Goal: Task Accomplishment & Management: Complete application form

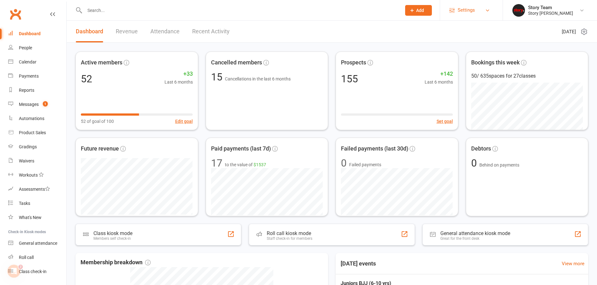
click at [465, 12] on span "Settings" at bounding box center [466, 10] width 17 height 14
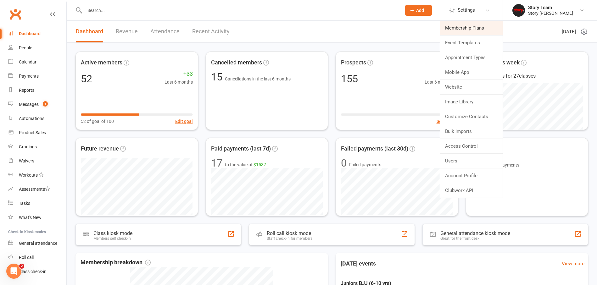
click at [462, 28] on link "Membership Plans" at bounding box center [471, 28] width 63 height 14
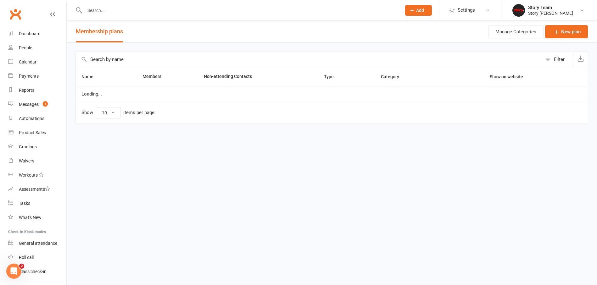
select select "25"
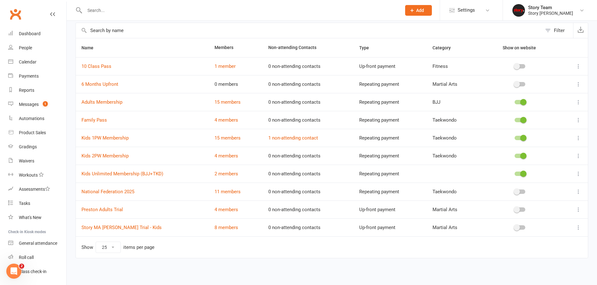
scroll to position [29, 0]
click at [580, 156] on icon at bounding box center [578, 156] width 6 height 6
click at [542, 166] on link "Edit" at bounding box center [551, 168] width 62 height 13
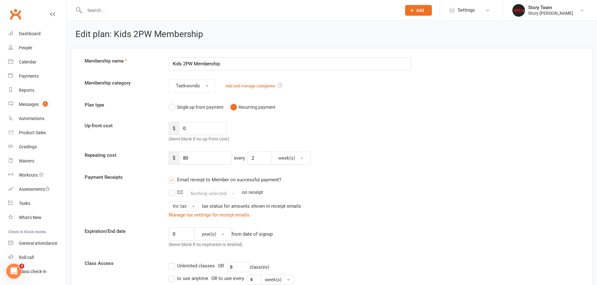
drag, startPoint x: 193, startPoint y: 64, endPoint x: 183, endPoint y: 64, distance: 9.4
click at [183, 64] on input "Kids 2PW Membership" at bounding box center [290, 63] width 242 height 13
click at [186, 64] on input "Kids 2 Style Membership" at bounding box center [290, 63] width 242 height 13
type input "Kids 1 Style Membership"
drag, startPoint x: 204, startPoint y: 159, endPoint x: 181, endPoint y: 156, distance: 23.1
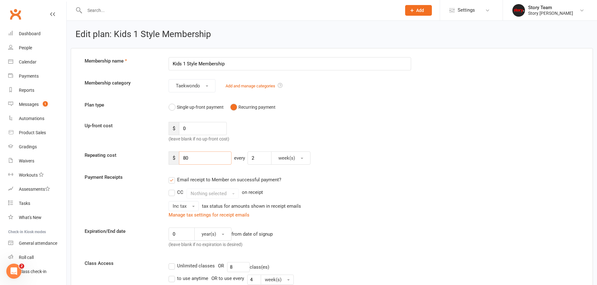
click at [181, 156] on input "80" at bounding box center [205, 158] width 53 height 13
type input "70"
click at [189, 86] on span "Taekwondo" at bounding box center [188, 86] width 24 height 6
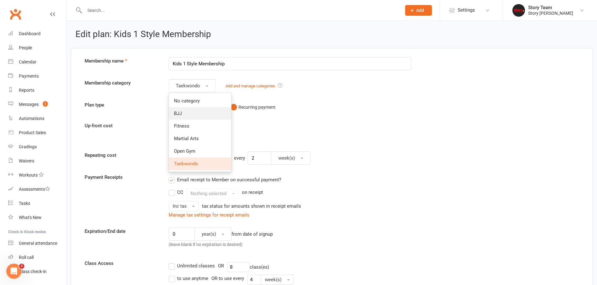
click at [186, 113] on link "BJJ" at bounding box center [200, 113] width 62 height 13
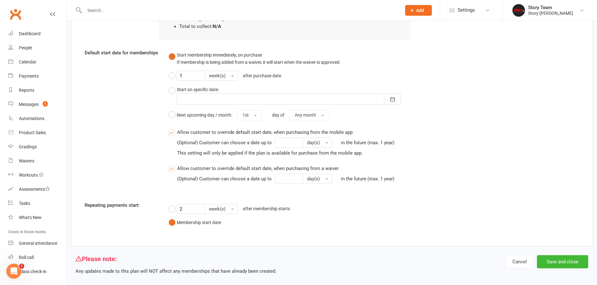
scroll to position [751, 0]
click at [549, 256] on button "Save and close" at bounding box center [562, 262] width 51 height 13
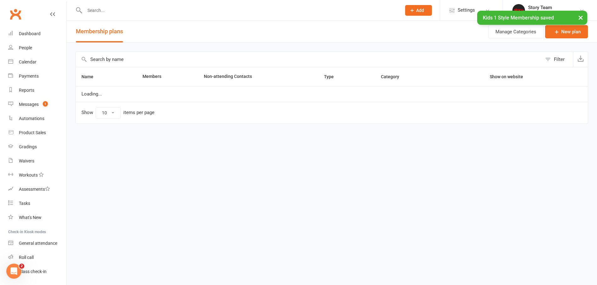
select select "25"
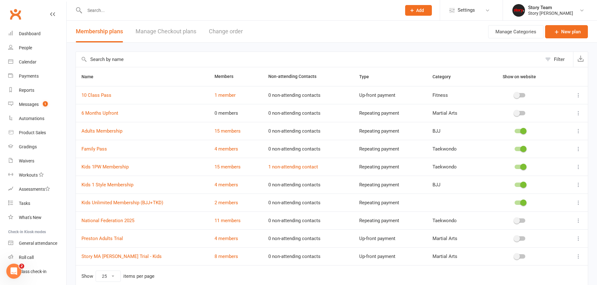
click at [576, 167] on icon at bounding box center [578, 167] width 6 height 6
click at [551, 175] on link "Edit" at bounding box center [551, 179] width 62 height 13
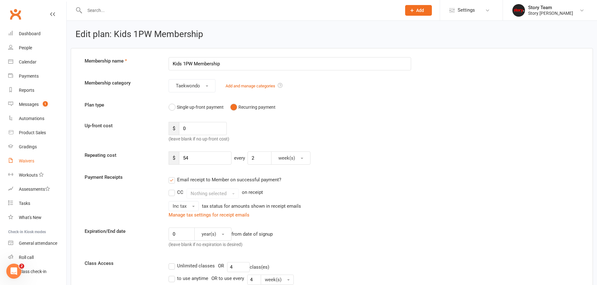
click at [25, 161] on div "Waivers" at bounding box center [26, 161] width 15 height 5
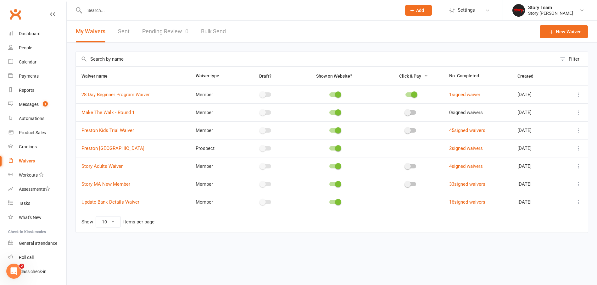
click at [578, 183] on icon at bounding box center [578, 184] width 6 height 6
click at [536, 196] on link "Edit waiver" at bounding box center [545, 196] width 74 height 13
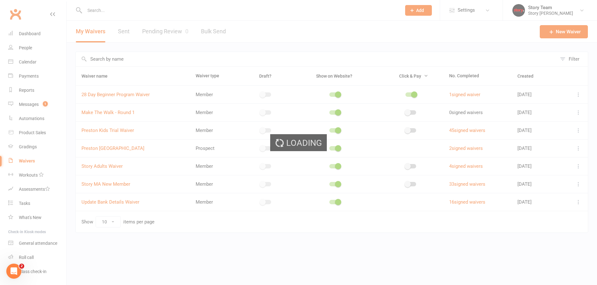
select select "applies_to_all_signees"
select select "copy_answers_for_all_signees"
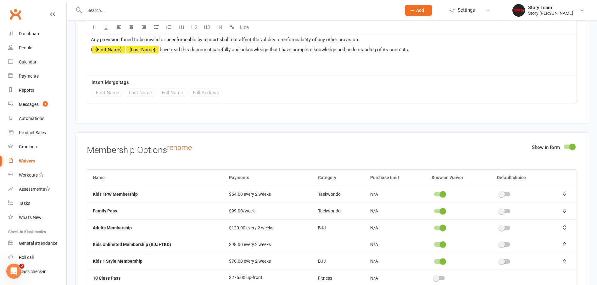
scroll to position [1592, 0]
click at [445, 191] on span at bounding box center [443, 194] width 6 height 6
click at [434, 193] on input "checkbox" at bounding box center [434, 193] width 0 height 0
click at [440, 242] on span at bounding box center [443, 245] width 6 height 6
click at [434, 244] on input "checkbox" at bounding box center [434, 244] width 0 height 0
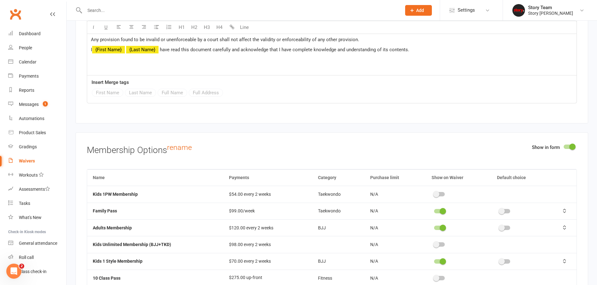
click at [440, 242] on div at bounding box center [439, 244] width 11 height 4
click at [434, 244] on input "checkbox" at bounding box center [434, 244] width 0 height 0
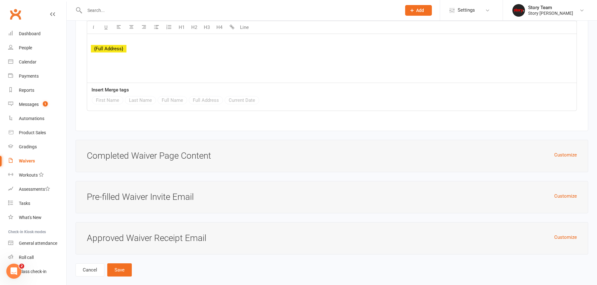
scroll to position [2455, 0]
click at [125, 264] on button "Save" at bounding box center [119, 270] width 25 height 13
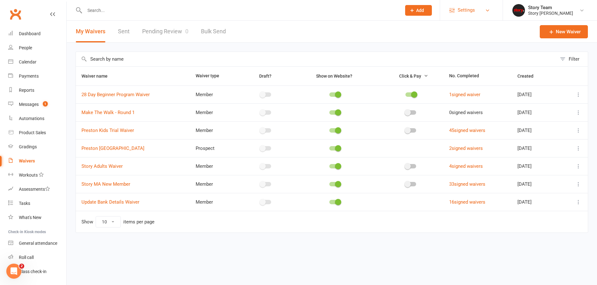
click at [455, 11] on link "Settings" at bounding box center [471, 10] width 44 height 14
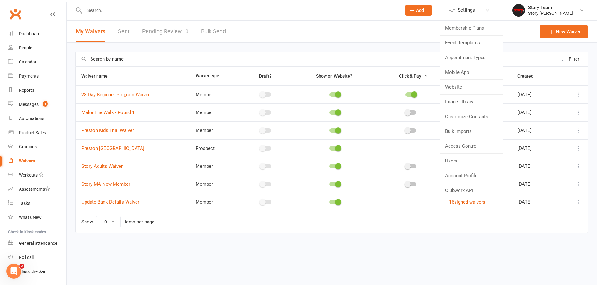
click at [464, 27] on link "Membership Plans" at bounding box center [471, 28] width 63 height 14
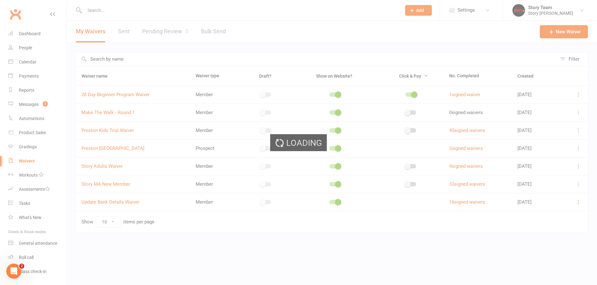
select select "25"
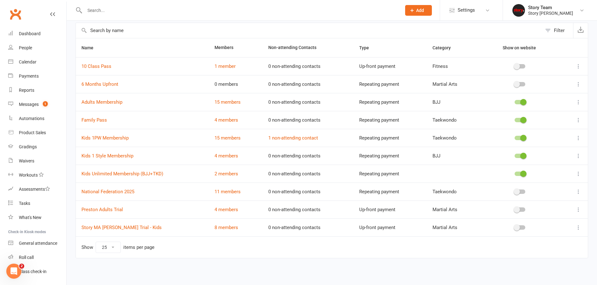
scroll to position [29, 0]
click at [576, 173] on icon at bounding box center [578, 174] width 6 height 6
click at [545, 185] on link "Edit" at bounding box center [551, 186] width 62 height 13
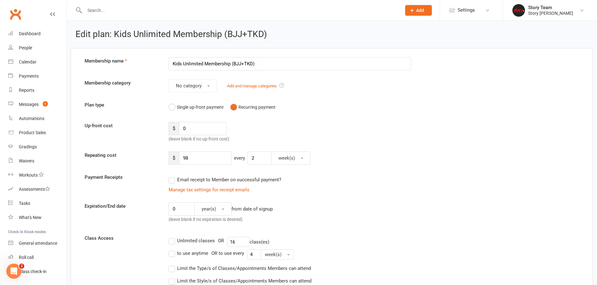
click at [183, 64] on input "Kids Unlimited Membership (BJJ+TKD)" at bounding box center [290, 63] width 242 height 13
type input "Kids 2 Styles Unlimited Membership (BJJ+TKD)"
drag, startPoint x: 211, startPoint y: 155, endPoint x: 179, endPoint y: 156, distance: 31.5
click at [179, 156] on input "98" at bounding box center [205, 158] width 53 height 13
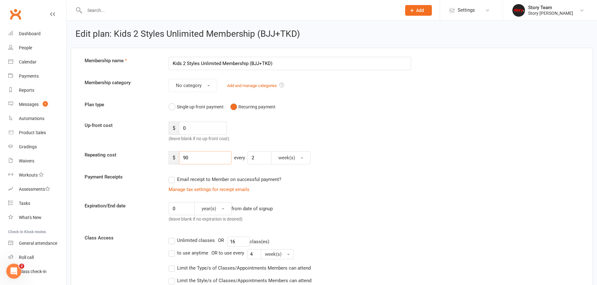
type input "90"
click at [331, 138] on div "Up-front cost $ 0 (leave blank if no up-front cost)" at bounding box center [332, 132] width 504 height 21
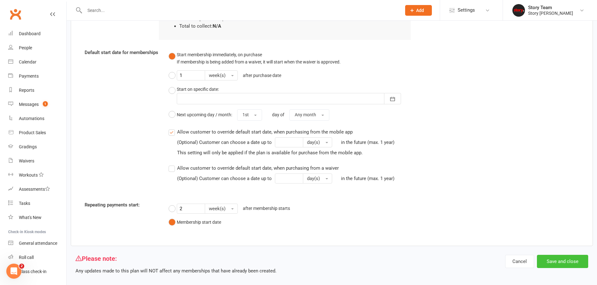
scroll to position [586, 0]
click at [558, 256] on button "Save and close" at bounding box center [562, 262] width 51 height 13
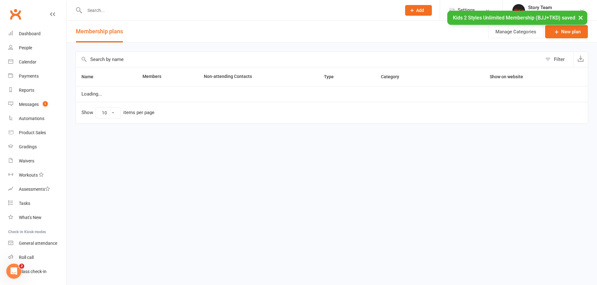
select select "25"
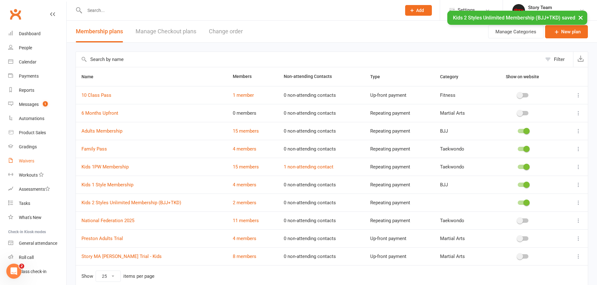
click at [29, 162] on div "Waivers" at bounding box center [26, 161] width 15 height 5
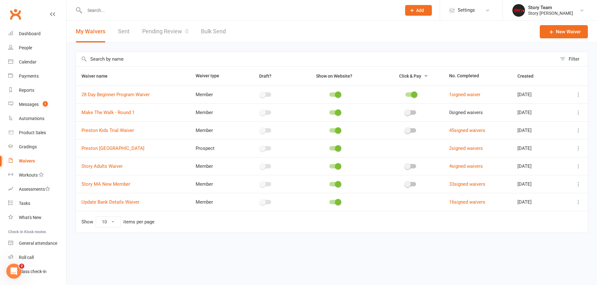
click at [579, 183] on icon at bounding box center [578, 184] width 6 height 6
click at [544, 196] on link "Edit waiver" at bounding box center [545, 196] width 74 height 13
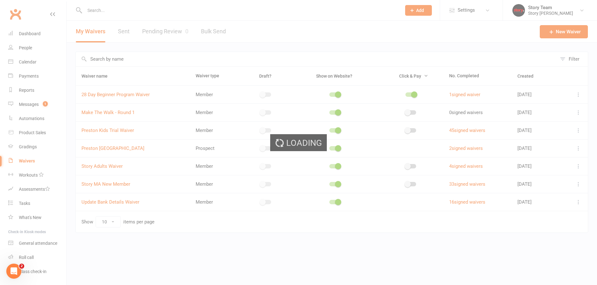
select select "applies_to_all_signees"
select select "copy_answers_for_all_signees"
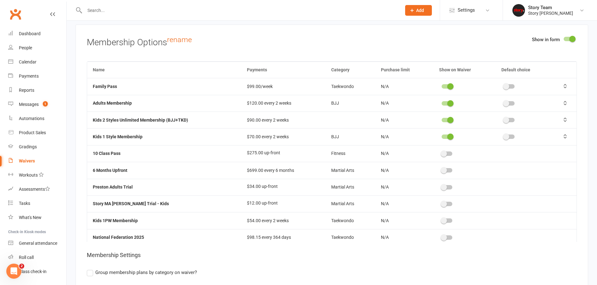
click at [445, 167] on span at bounding box center [444, 170] width 6 height 6
click at [442, 170] on input "checkbox" at bounding box center [442, 170] width 0 height 0
click at [509, 135] on label at bounding box center [509, 137] width 11 height 4
click at [504, 136] on input "checkbox" at bounding box center [504, 136] width 0 height 0
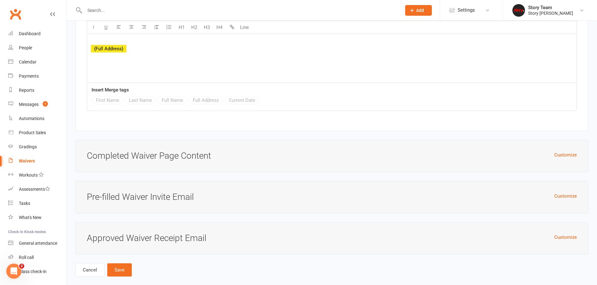
scroll to position [2455, 0]
click at [118, 264] on button "Save" at bounding box center [119, 270] width 25 height 13
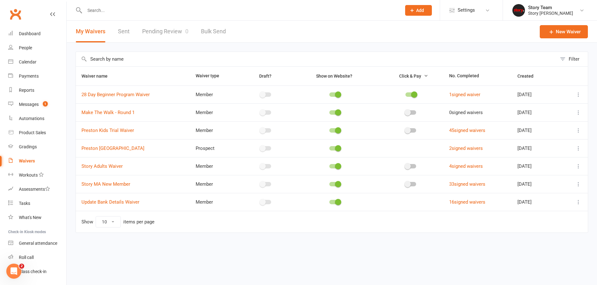
click at [102, 12] on input "text" at bounding box center [240, 10] width 314 height 9
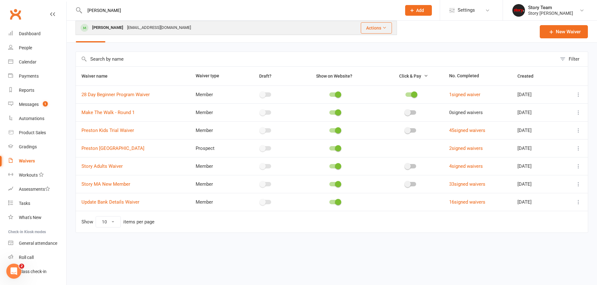
type input "isaac"
click at [113, 27] on div "Isaac Likoravec" at bounding box center [107, 27] width 35 height 9
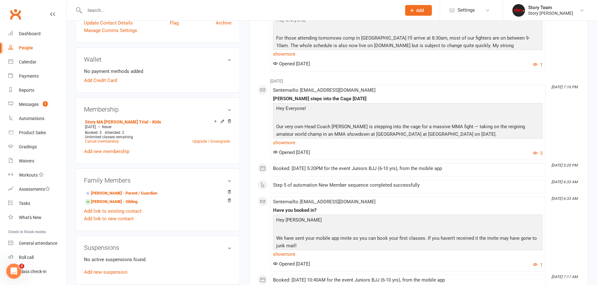
scroll to position [193, 0]
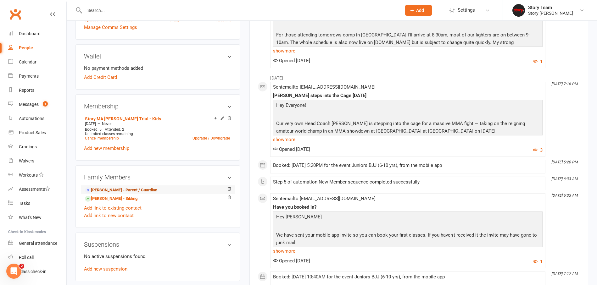
click at [118, 190] on link "Marija Likoravec - Parent / Guardian" at bounding box center [121, 190] width 72 height 7
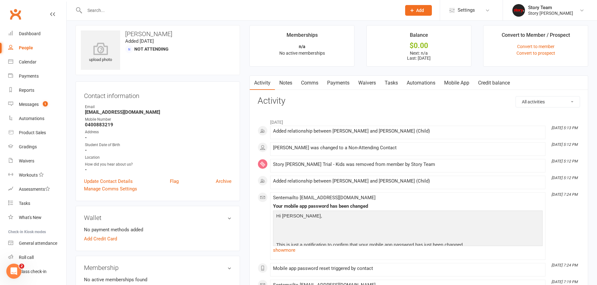
scroll to position [4, 0]
click at [459, 83] on link "Mobile App" at bounding box center [457, 83] width 34 height 14
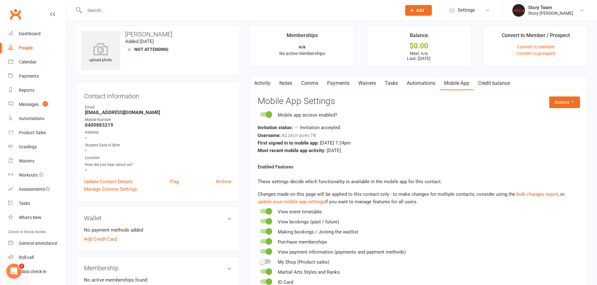
click at [370, 84] on link "Waivers" at bounding box center [367, 83] width 26 height 14
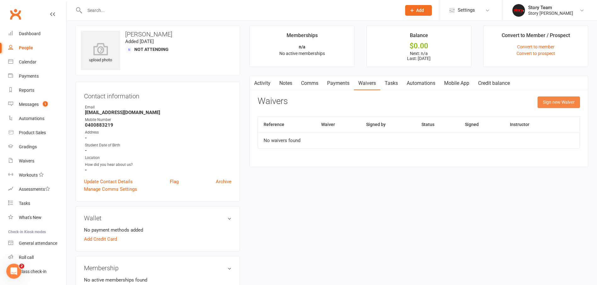
click at [549, 103] on button "Sign new Waiver" at bounding box center [558, 102] width 42 height 11
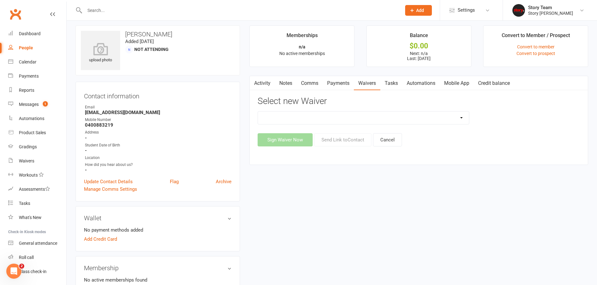
select select "10572"
click at [341, 140] on button "Send Link to Contact" at bounding box center [342, 139] width 57 height 13
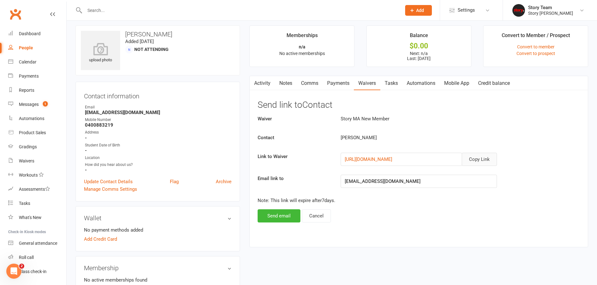
click at [476, 159] on button "Copy Link" at bounding box center [479, 159] width 35 height 13
click at [31, 33] on div "Dashboard" at bounding box center [30, 33] width 22 height 5
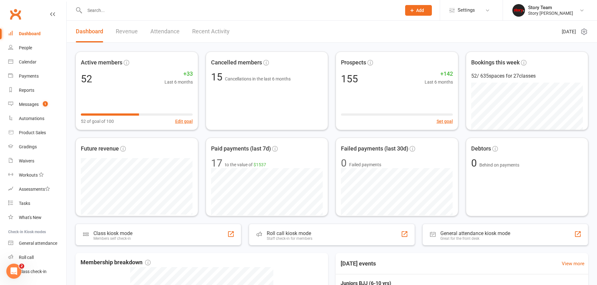
click at [203, 32] on link "Recent Activity" at bounding box center [210, 32] width 37 height 22
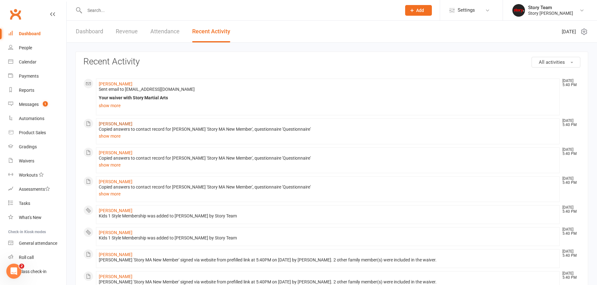
click at [116, 122] on link "Isaac Likoravec" at bounding box center [116, 123] width 34 height 5
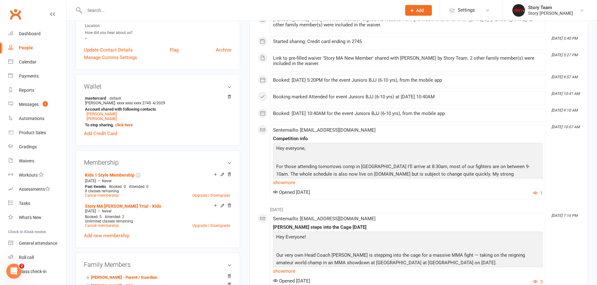
scroll to position [181, 0]
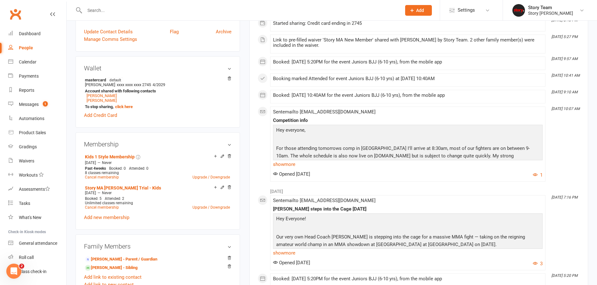
click at [230, 187] on icon at bounding box center [229, 187] width 4 height 4
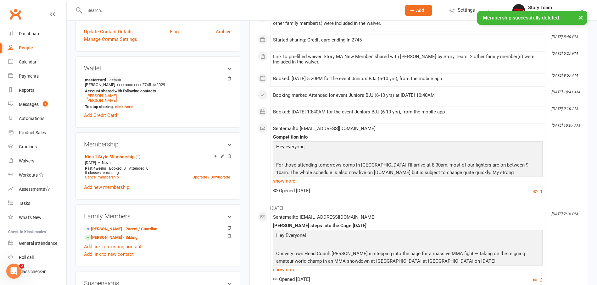
drag, startPoint x: 108, startPoint y: 238, endPoint x: 111, endPoint y: 237, distance: 3.2
click at [108, 238] on link "Maksin Likoravec - Sibling" at bounding box center [111, 238] width 53 height 7
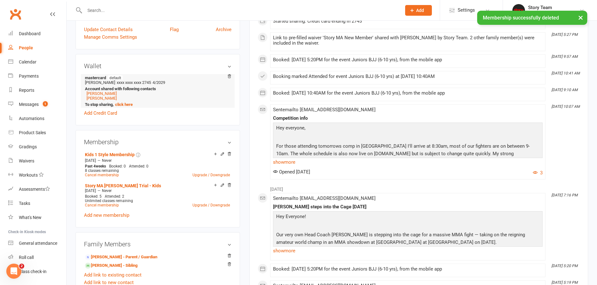
scroll to position [184, 0]
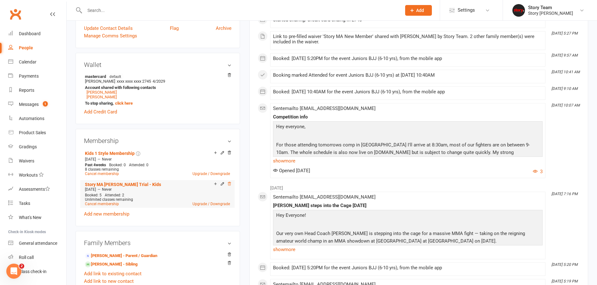
click at [231, 183] on icon at bounding box center [229, 184] width 4 height 4
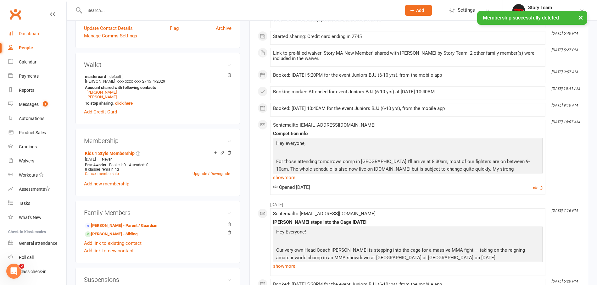
click at [37, 36] on link "Dashboard" at bounding box center [37, 34] width 58 height 14
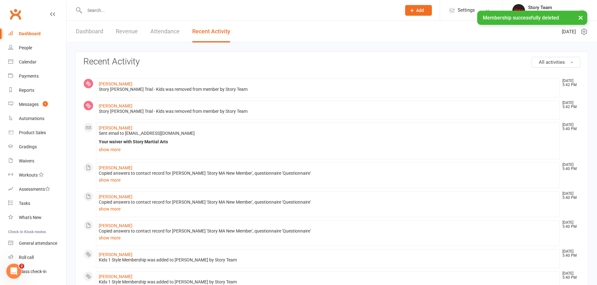
click at [90, 32] on link "Dashboard" at bounding box center [89, 32] width 27 height 22
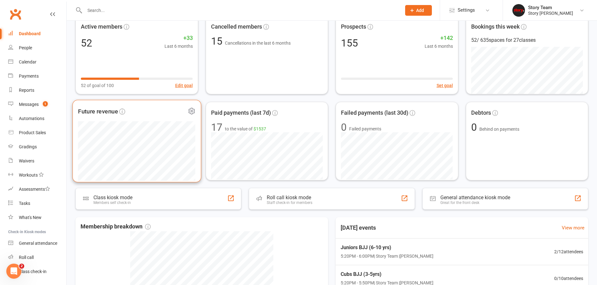
scroll to position [47, 0]
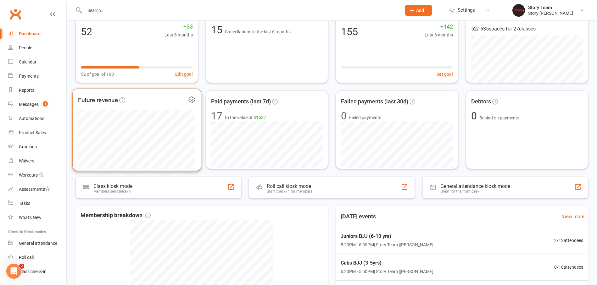
click at [193, 100] on icon at bounding box center [191, 100] width 8 height 8
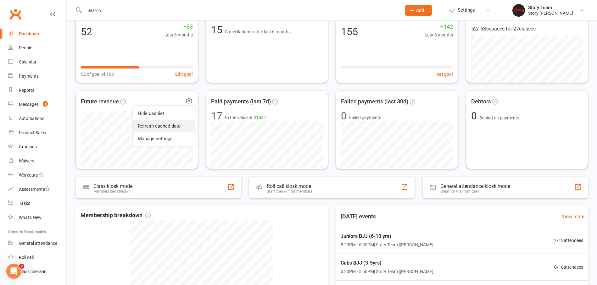
click at [169, 125] on link "Refresh cached data" at bounding box center [164, 126] width 62 height 13
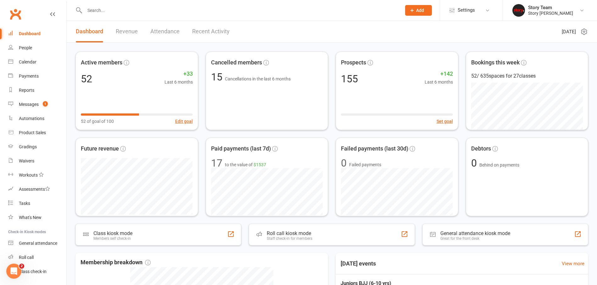
scroll to position [0, 0]
click at [106, 6] on input "text" at bounding box center [240, 10] width 314 height 9
type input "c"
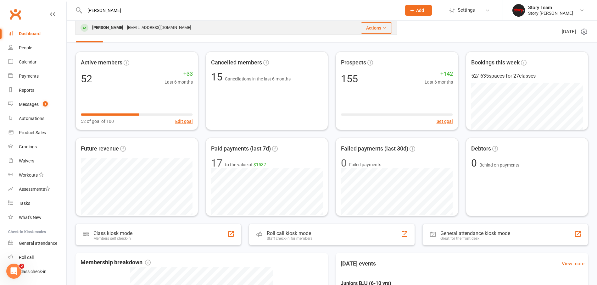
type input "cyrus"
click at [107, 27] on div "Cyrus Jaffar" at bounding box center [107, 27] width 35 height 9
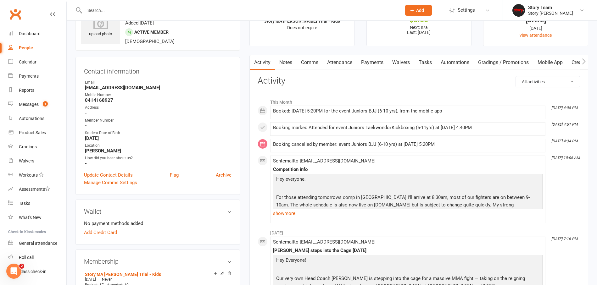
scroll to position [29, 0]
click at [400, 63] on link "Waivers" at bounding box center [401, 64] width 26 height 14
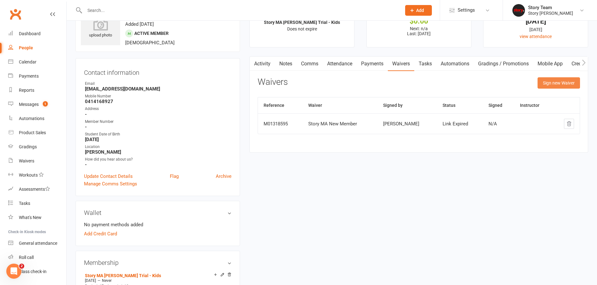
click at [548, 84] on button "Sign new Waiver" at bounding box center [558, 82] width 42 height 11
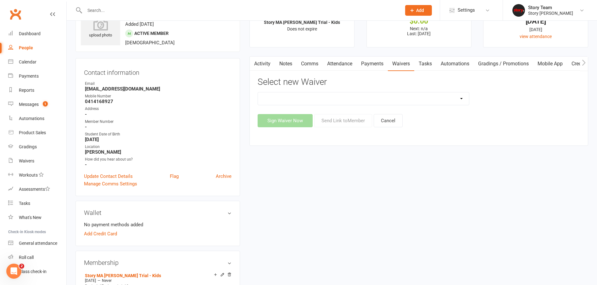
select select "10572"
click at [335, 120] on button "Send Link to Member" at bounding box center [343, 120] width 58 height 13
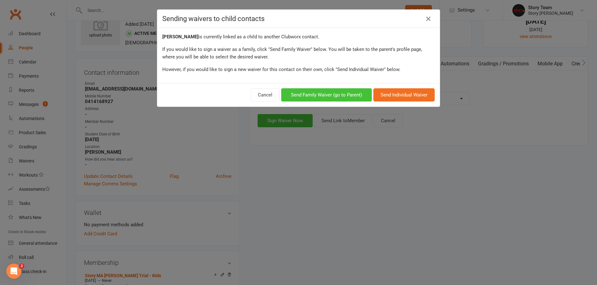
click at [339, 95] on button "Send Family Waiver (go to Parent)" at bounding box center [326, 94] width 91 height 13
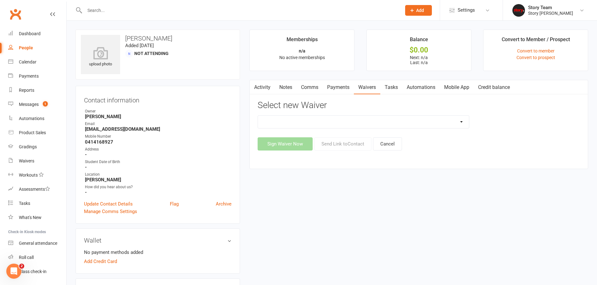
select select "10572"
click at [336, 145] on button "Send Link to Contact" at bounding box center [342, 143] width 57 height 13
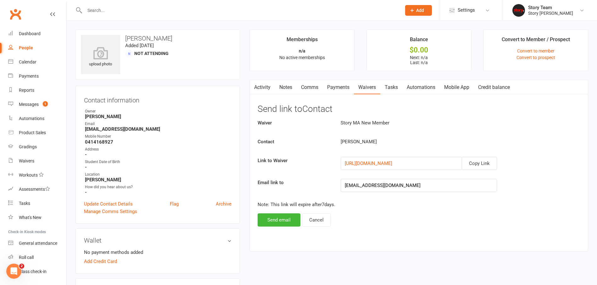
click at [274, 221] on button "Send email" at bounding box center [279, 220] width 43 height 13
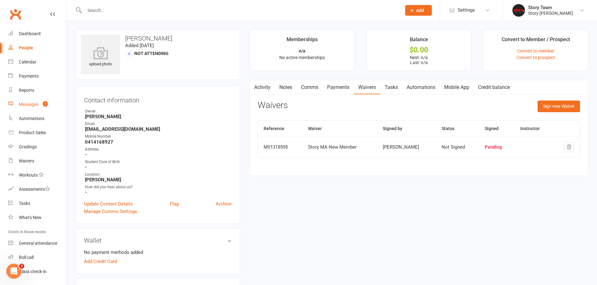
click at [36, 104] on div "Messages" at bounding box center [29, 104] width 20 height 5
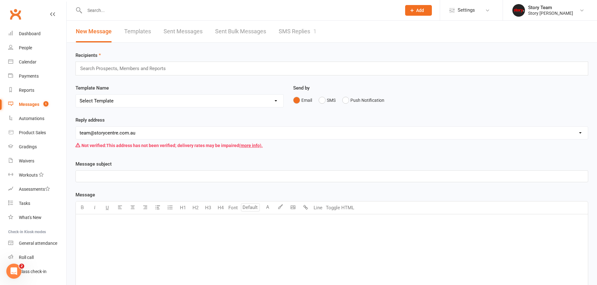
click at [295, 29] on link "SMS Replies 1" at bounding box center [298, 32] width 38 height 22
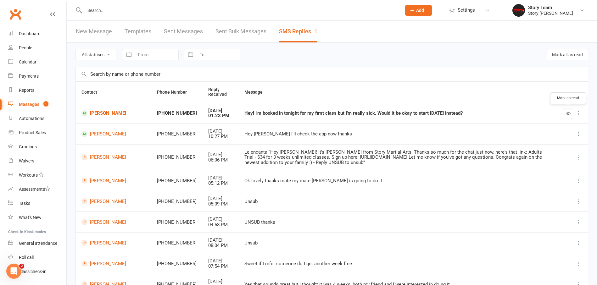
click at [570, 113] on icon "button" at bounding box center [568, 113] width 5 height 5
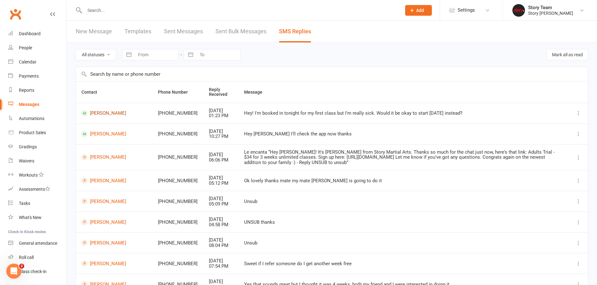
click at [101, 111] on link "Maddy Bateson" at bounding box center [113, 113] width 65 height 6
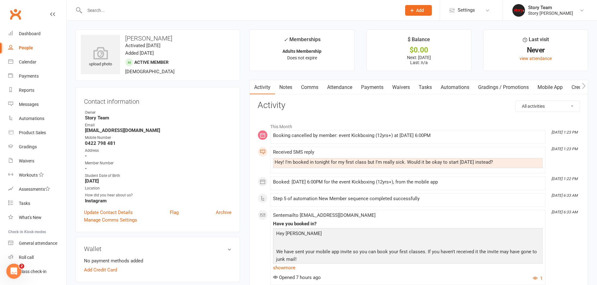
click at [311, 88] on link "Comms" at bounding box center [310, 87] width 26 height 14
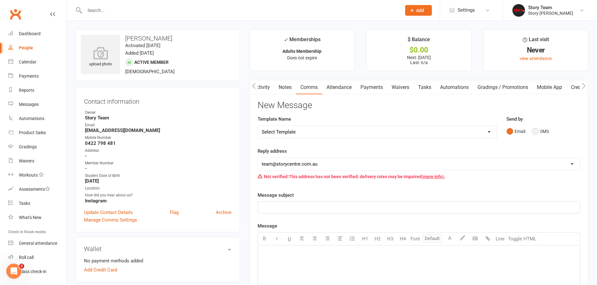
click at [534, 130] on button "SMS" at bounding box center [540, 131] width 17 height 12
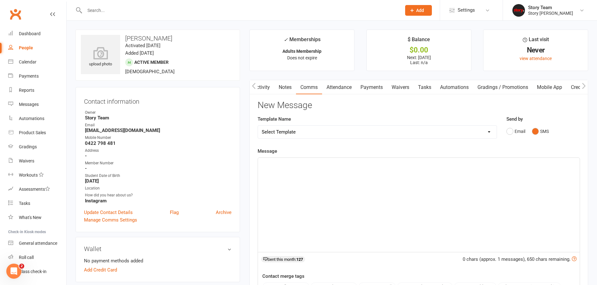
click at [328, 164] on p "﻿" at bounding box center [419, 164] width 314 height 8
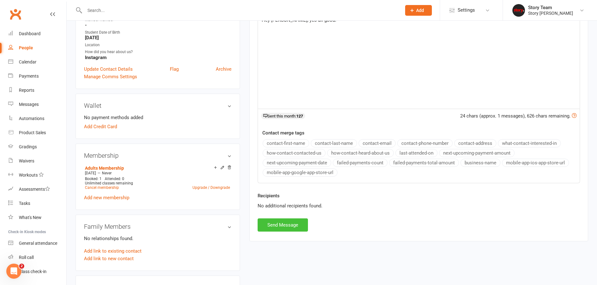
scroll to position [144, 0]
click at [292, 224] on button "Send Message" at bounding box center [283, 224] width 50 height 13
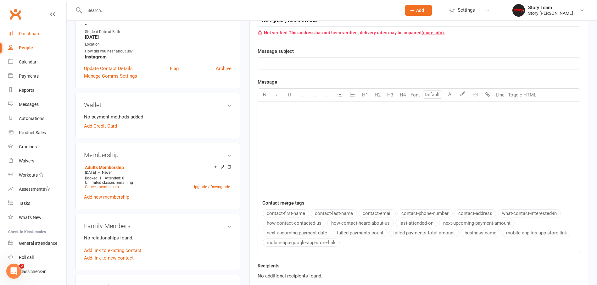
click at [29, 34] on div "Dashboard" at bounding box center [30, 33] width 22 height 5
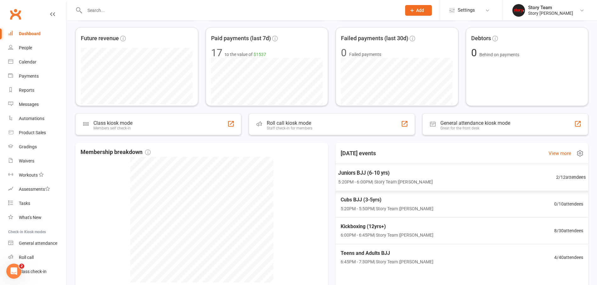
scroll to position [114, 0]
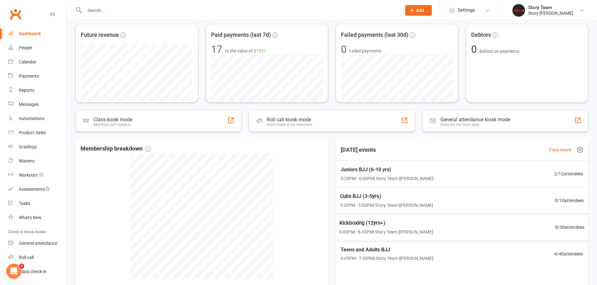
click at [471, 221] on div "Kickboxing (12yrs+) 6:00PM - 6:45PM | Story Team | [PERSON_NAME] 8 / 30 attende…" at bounding box center [462, 227] width 260 height 27
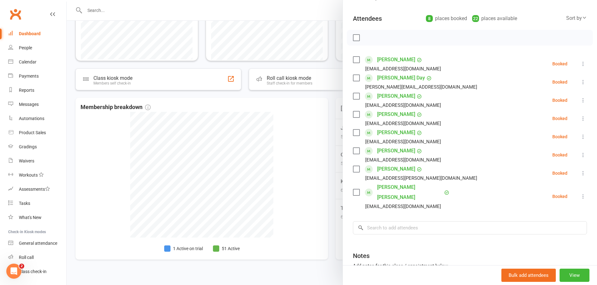
scroll to position [155, 0]
click at [20, 106] on div "Messages" at bounding box center [29, 104] width 20 height 5
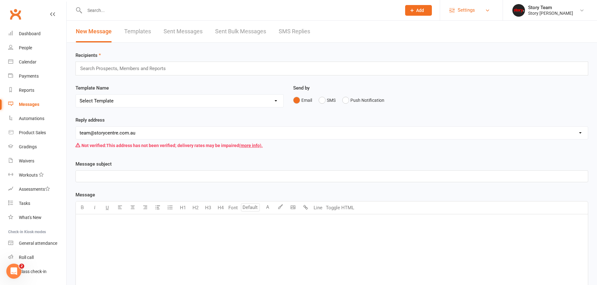
click at [472, 8] on span "Settings" at bounding box center [466, 10] width 17 height 14
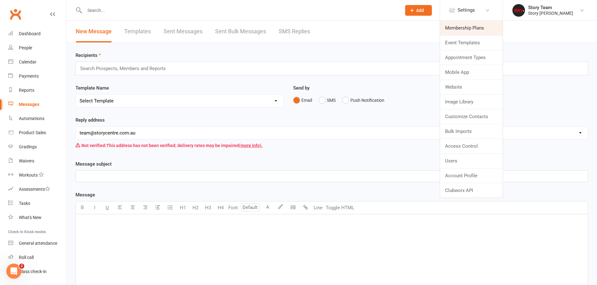
click at [463, 29] on link "Membership Plans" at bounding box center [471, 28] width 63 height 14
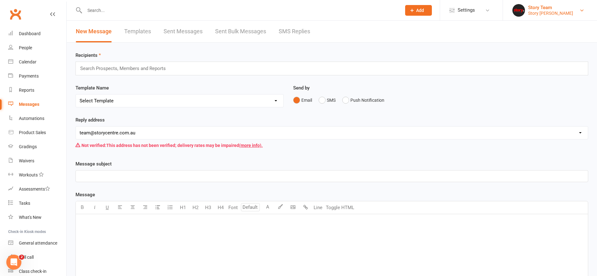
click at [553, 14] on div "Story [PERSON_NAME]" at bounding box center [550, 13] width 45 height 6
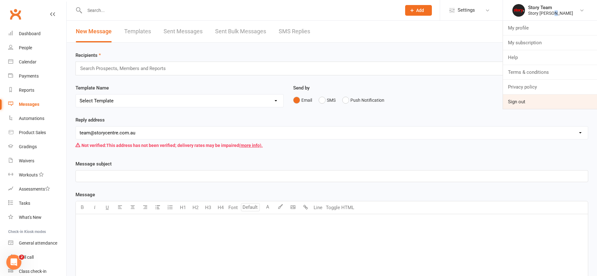
click at [521, 99] on link "Sign out" at bounding box center [550, 102] width 94 height 14
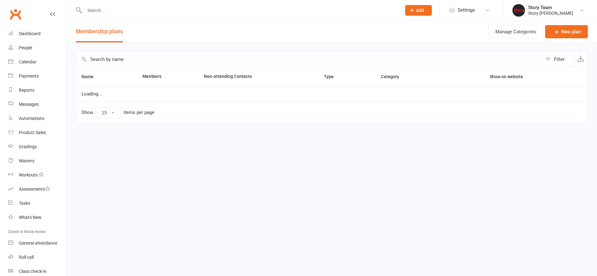
select select "25"
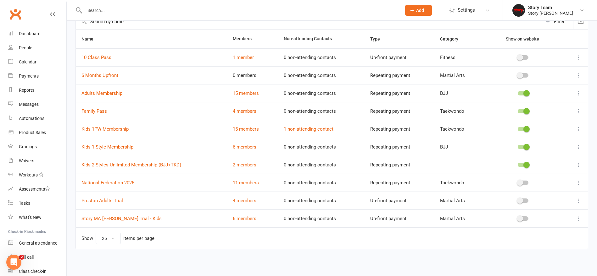
scroll to position [38, 0]
click at [580, 130] on icon at bounding box center [578, 129] width 6 height 6
click at [538, 141] on link "Edit" at bounding box center [551, 141] width 62 height 13
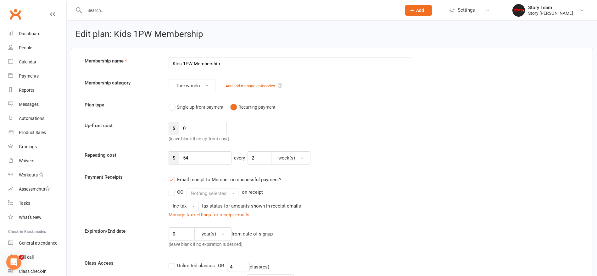
drag, startPoint x: 238, startPoint y: 64, endPoint x: 184, endPoint y: 62, distance: 54.8
click at [184, 62] on input "Kids 1PW Membership" at bounding box center [290, 63] width 242 height 13
click at [197, 64] on input "Kids 3-5yrs Membership)" at bounding box center [290, 63] width 242 height 13
type input "Kids 3-5yrs Membership"
drag, startPoint x: 197, startPoint y: 158, endPoint x: 181, endPoint y: 157, distance: 16.7
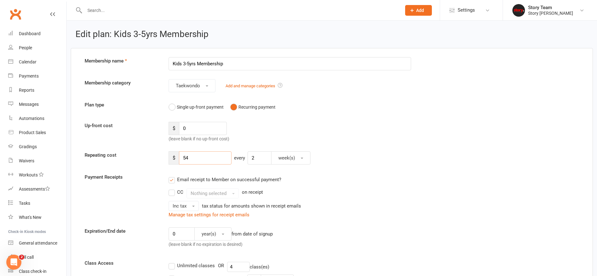
click at [181, 157] on input "54" at bounding box center [205, 158] width 53 height 13
type input "44"
click at [260, 141] on div "$ 0 (leave blank if no up-front cost)" at bounding box center [227, 132] width 126 height 21
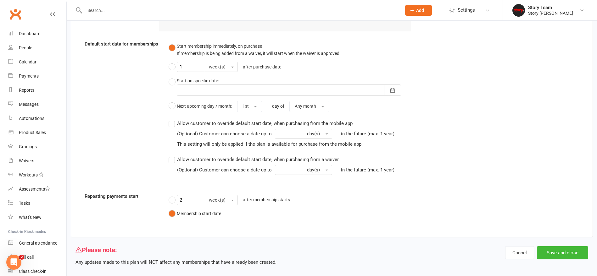
scroll to position [760, 0]
click at [558, 247] on button "Save and close" at bounding box center [562, 253] width 51 height 13
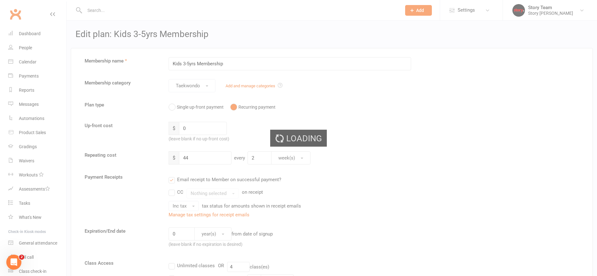
select select "25"
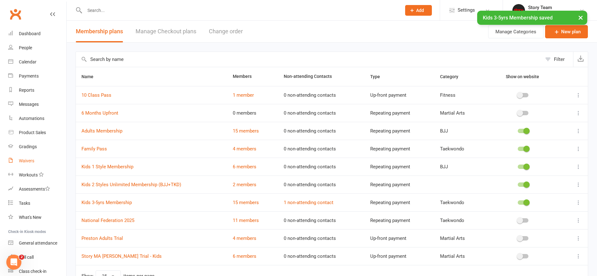
click at [28, 158] on link "Waivers" at bounding box center [37, 161] width 58 height 14
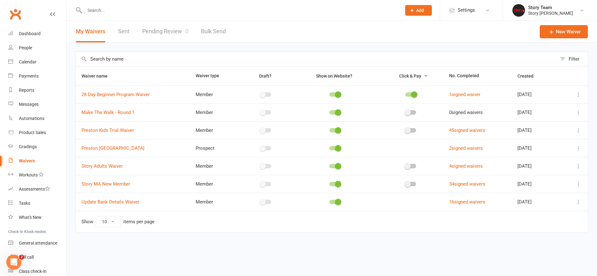
click at [579, 183] on icon at bounding box center [578, 184] width 6 height 6
click at [536, 197] on link "Edit waiver" at bounding box center [545, 196] width 74 height 13
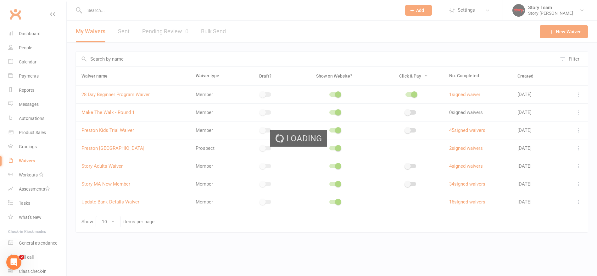
select select "applies_to_all_signees"
select select "copy_answers_for_all_signees"
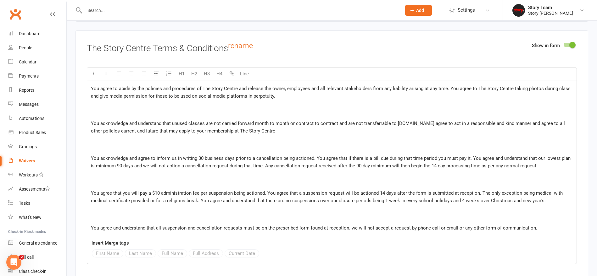
scroll to position [1136, 0]
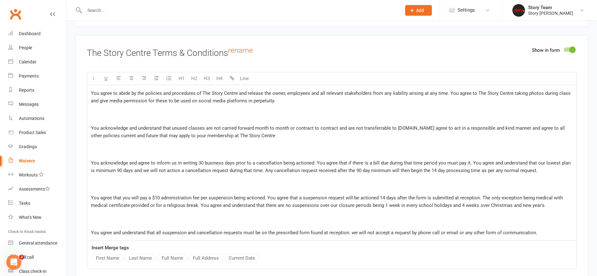
click at [465, 161] on span "You acknowledge and agree to inform us in writing 30 business days prior to a c…" at bounding box center [331, 166] width 481 height 13
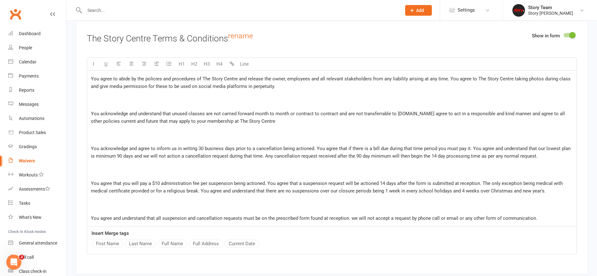
scroll to position [1150, 0]
click at [202, 147] on span "You acknowledge and agree to inform us in writing 30 business days prior to a c…" at bounding box center [331, 153] width 481 height 13
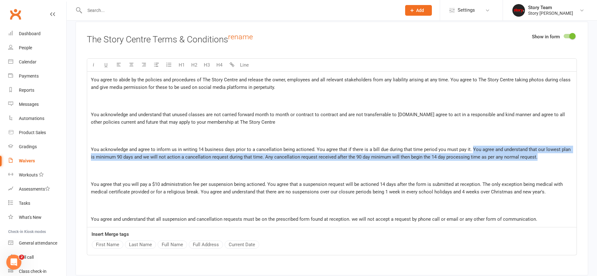
drag, startPoint x: 532, startPoint y: 151, endPoint x: 467, endPoint y: 141, distance: 65.9
click at [469, 146] on p "You acknowledge and agree to inform us in writing 14 business days prior to a c…" at bounding box center [332, 153] width 482 height 15
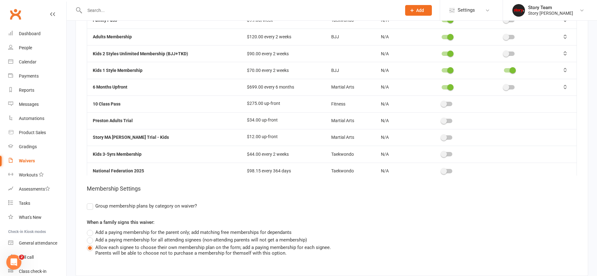
scroll to position [1759, 0]
click at [445, 151] on span at bounding box center [444, 154] width 6 height 6
click at [442, 153] on input "checkbox" at bounding box center [442, 153] width 0 height 0
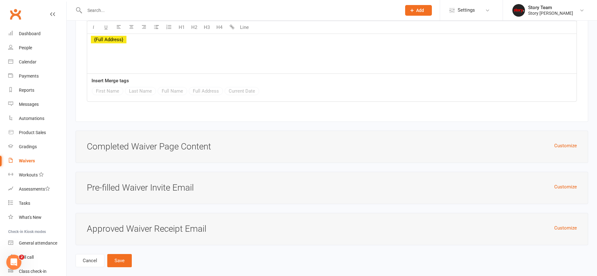
scroll to position [2457, 0]
click at [117, 255] on button "Save" at bounding box center [119, 261] width 25 height 13
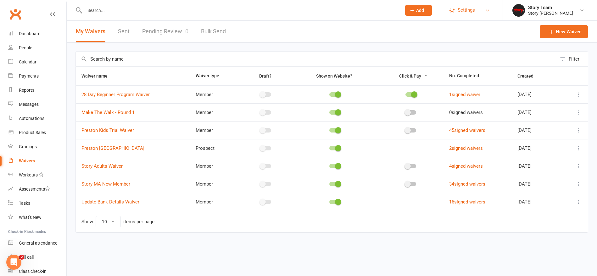
click at [460, 10] on span "Settings" at bounding box center [466, 10] width 17 height 14
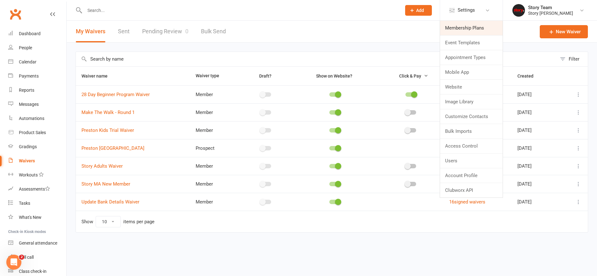
click at [456, 27] on link "Membership Plans" at bounding box center [471, 28] width 63 height 14
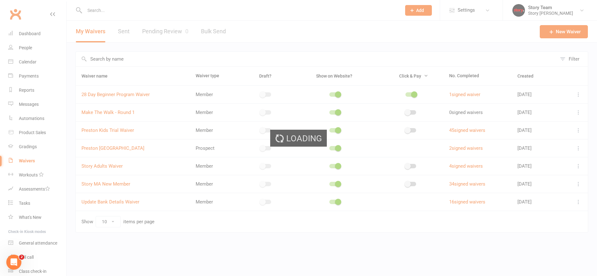
select select "25"
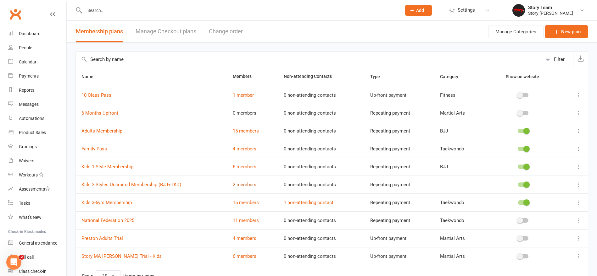
click at [245, 185] on link "2 members" at bounding box center [245, 185] width 24 height 6
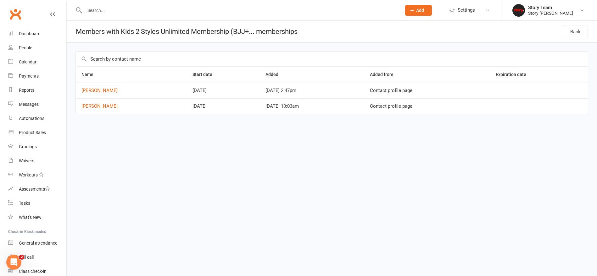
select select "25"
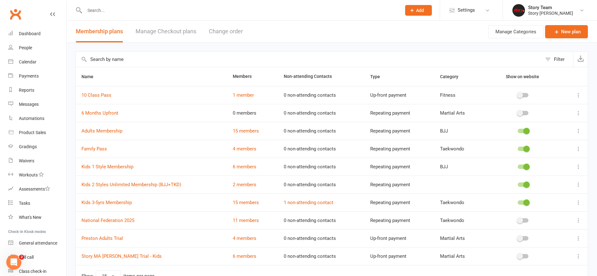
click at [579, 257] on icon at bounding box center [578, 256] width 6 height 6
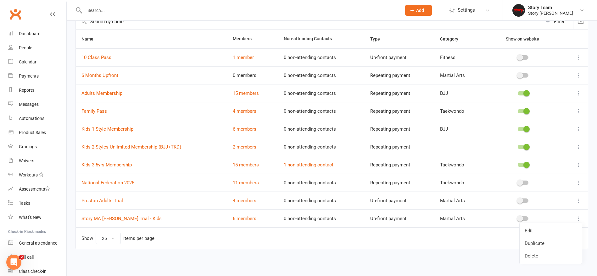
scroll to position [38, 0]
click at [530, 230] on link "Edit" at bounding box center [551, 231] width 62 height 13
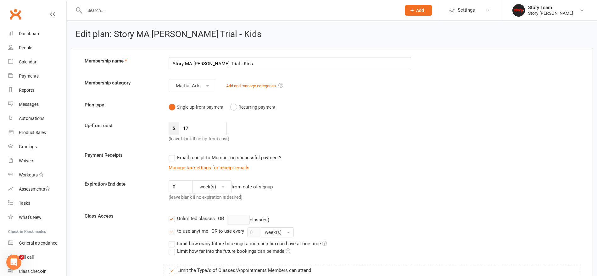
drag, startPoint x: 237, startPoint y: 64, endPoint x: 220, endPoint y: 65, distance: 17.0
click at [220, 65] on input "Story MA Preston Trial - Kids" at bounding box center [290, 63] width 242 height 13
type input "Story MA Preston Trial"
click at [208, 128] on input "12" at bounding box center [203, 128] width 48 height 13
type input "1"
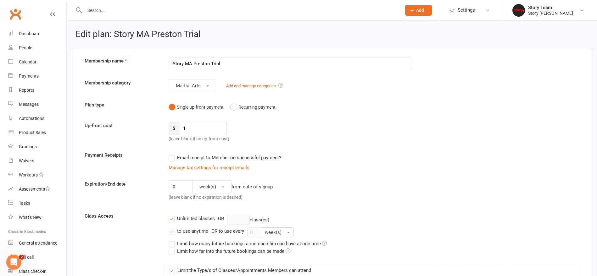
click at [334, 127] on div "Up-front cost $ 1 (leave blank if no up-front cost)" at bounding box center [332, 132] width 504 height 21
click at [180, 185] on input "0" at bounding box center [181, 187] width 24 height 13
type input "3"
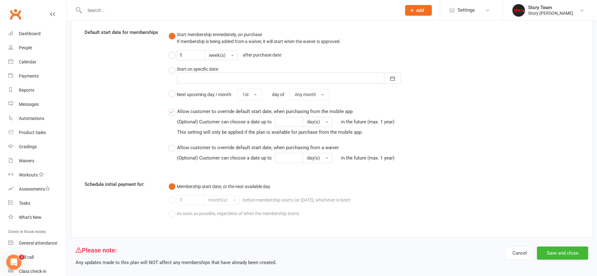
scroll to position [727, 0]
click at [552, 247] on button "Save and close" at bounding box center [562, 253] width 51 height 13
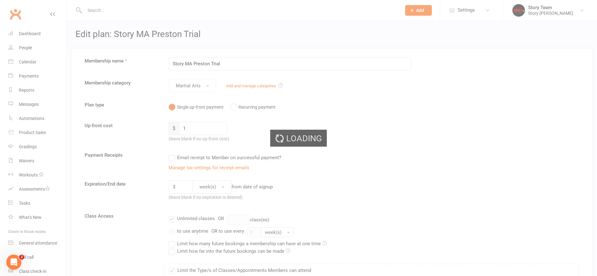
select select "25"
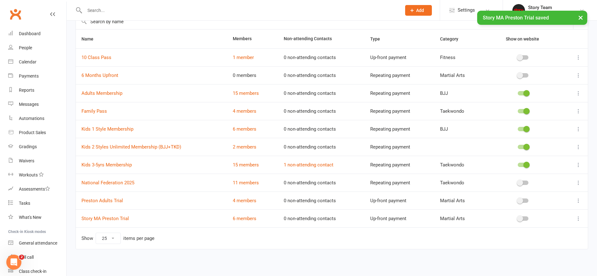
scroll to position [38, 0]
click at [107, 219] on link "Story MA Preston Trial" at bounding box center [104, 219] width 47 height 6
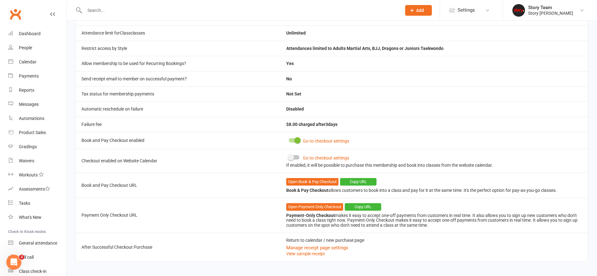
scroll to position [243, 0]
click at [368, 204] on button "Copy URL" at bounding box center [363, 208] width 36 height 8
click at [23, 103] on div "Messages" at bounding box center [29, 104] width 20 height 5
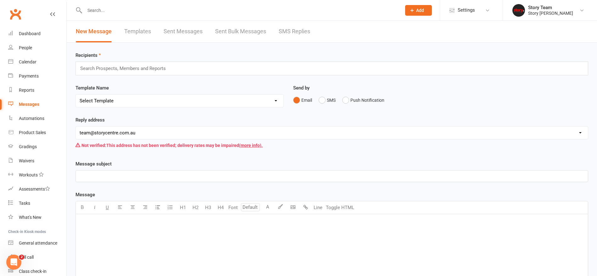
click at [124, 69] on input "text" at bounding box center [126, 68] width 92 height 8
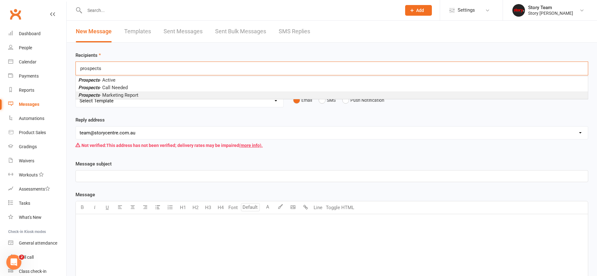
type input "prospects"
click at [121, 95] on span "Prospects - Marketing Report" at bounding box center [108, 95] width 60 height 6
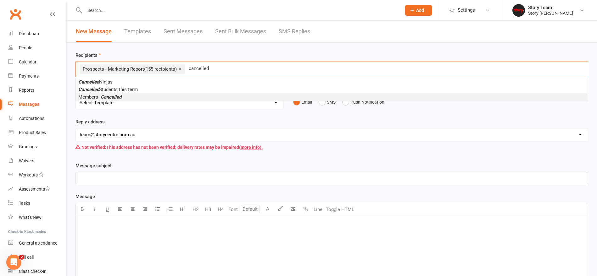
type input "cancelled"
click at [102, 98] on em "Cancelled" at bounding box center [111, 97] width 21 height 6
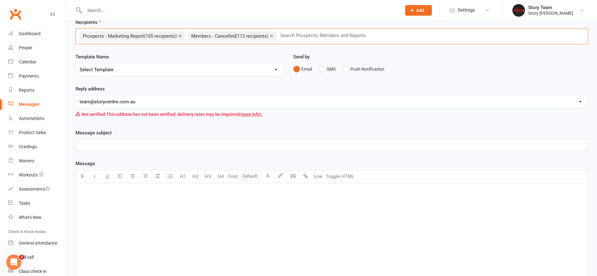
scroll to position [34, 0]
click at [167, 144] on p "﻿" at bounding box center [332, 145] width 504 height 8
click at [140, 200] on div "﻿" at bounding box center [332, 229] width 512 height 94
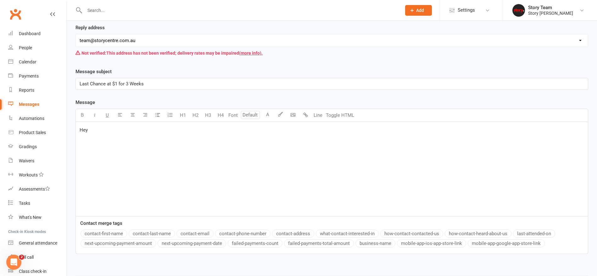
scroll to position [101, 0]
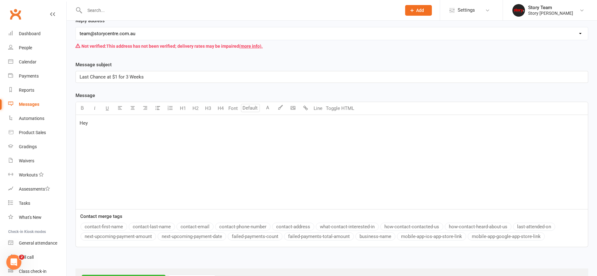
click at [106, 224] on button "contact-first-name" at bounding box center [104, 227] width 47 height 8
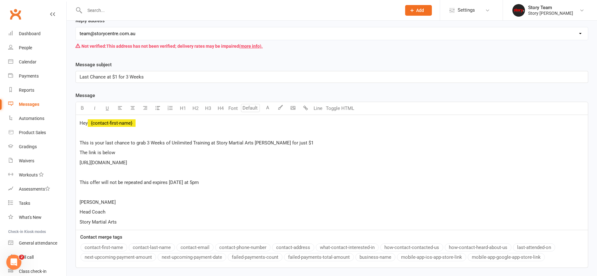
click at [192, 152] on p "The link is below" at bounding box center [332, 153] width 504 height 8
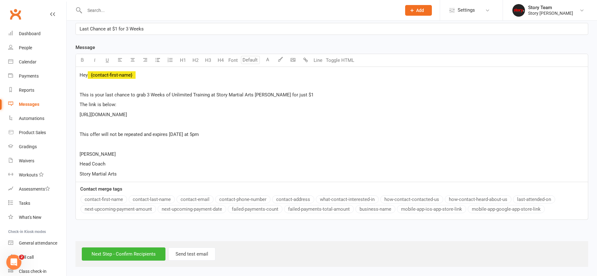
scroll to position [149, 0]
click at [133, 253] on input "Next Step - Confirm Recipients" at bounding box center [124, 254] width 84 height 13
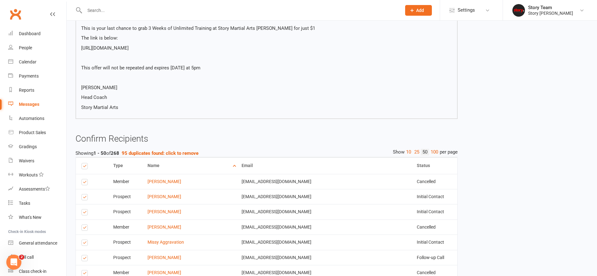
scroll to position [114, 0]
click at [167, 150] on strong "95 duplicates found: click to remove" at bounding box center [160, 153] width 77 height 6
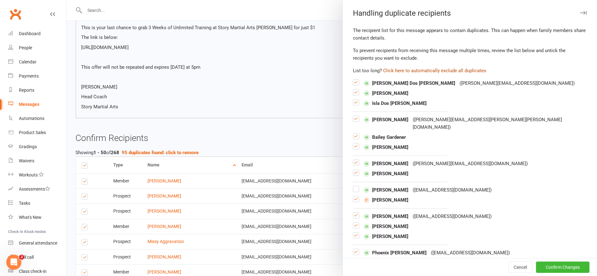
click at [446, 69] on button "Click here to automatically exclude all duplicates" at bounding box center [434, 71] width 103 height 8
click at [563, 268] on button "Confirm Changes" at bounding box center [562, 267] width 53 height 11
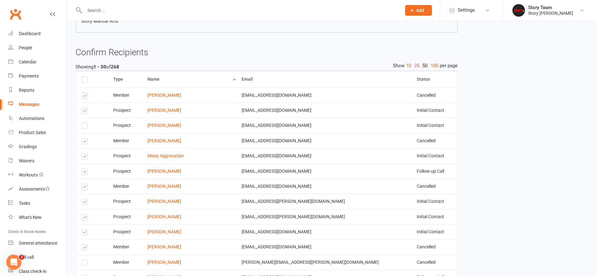
scroll to position [200, 0]
click at [86, 142] on label at bounding box center [85, 142] width 8 height 0
click at [86, 138] on input "checkbox" at bounding box center [83, 138] width 4 height 0
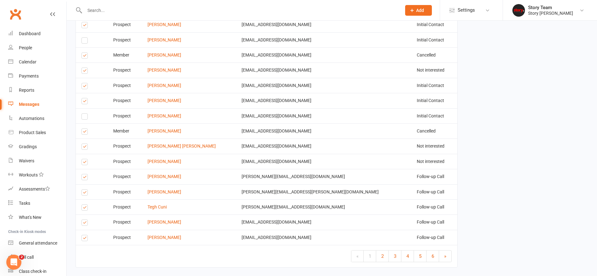
scroll to position [804, 0]
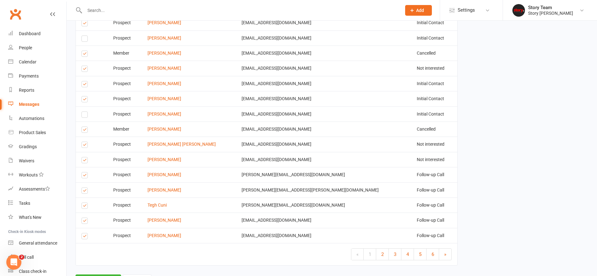
click at [85, 161] on label at bounding box center [85, 161] width 8 height 0
click at [85, 158] on input "checkbox" at bounding box center [83, 158] width 4 height 0
click at [85, 146] on label at bounding box center [85, 146] width 8 height 0
click at [85, 142] on input "checkbox" at bounding box center [83, 142] width 4 height 0
click at [85, 146] on label at bounding box center [85, 146] width 8 height 0
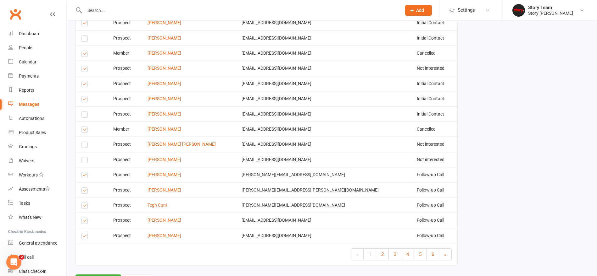
click at [85, 142] on input "checkbox" at bounding box center [83, 142] width 4 height 0
click at [83, 55] on label at bounding box center [85, 55] width 8 height 0
click at [83, 51] on input "checkbox" at bounding box center [83, 51] width 4 height 0
click at [104, 275] on button "Send Emails" at bounding box center [98, 281] width 46 height 13
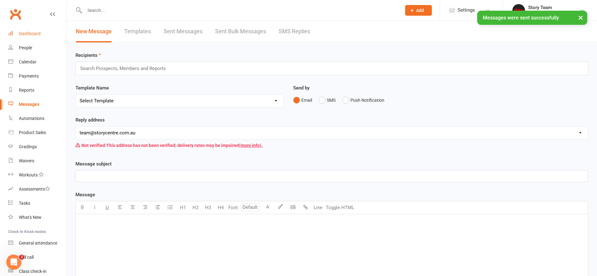
click at [38, 32] on div "Dashboard" at bounding box center [30, 33] width 22 height 5
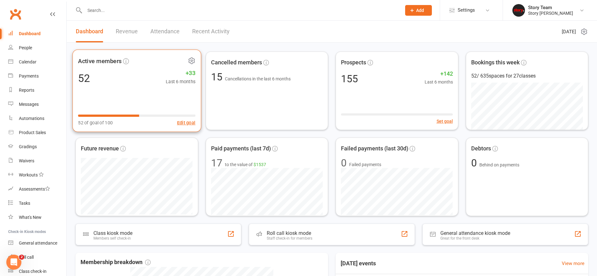
click at [192, 59] on icon at bounding box center [191, 61] width 8 height 8
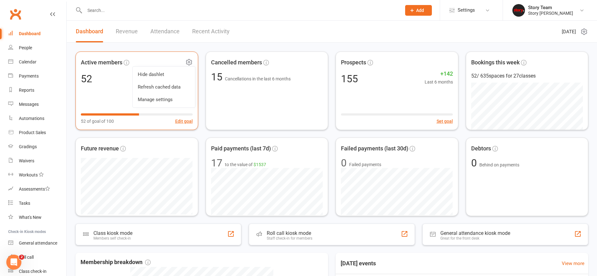
click at [157, 88] on link "Refresh cached data" at bounding box center [164, 87] width 62 height 13
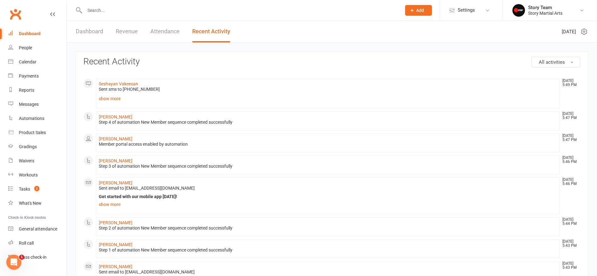
click at [115, 98] on link "show more" at bounding box center [328, 98] width 458 height 9
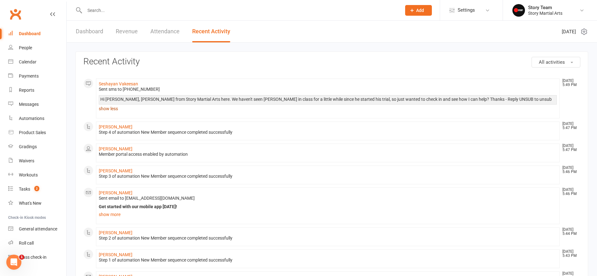
click at [111, 107] on link "show less" at bounding box center [328, 108] width 458 height 9
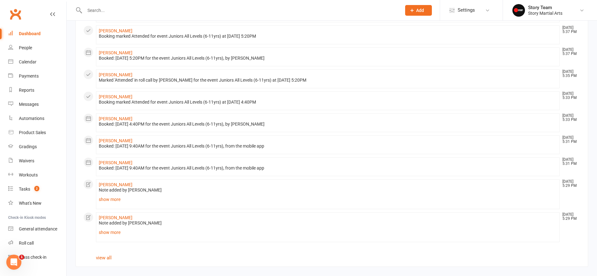
scroll to position [342, 0]
click at [107, 201] on link "show more" at bounding box center [328, 200] width 458 height 9
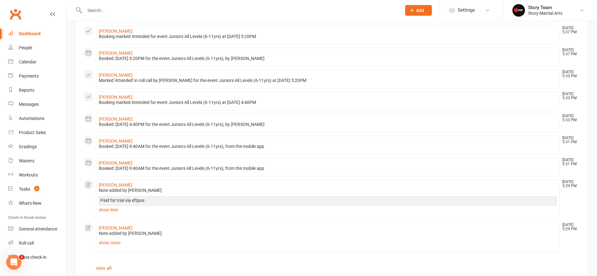
click at [108, 209] on link "show less" at bounding box center [328, 210] width 458 height 9
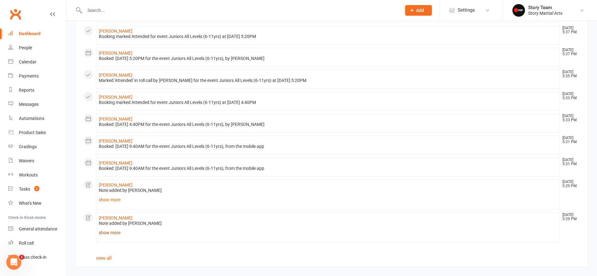
click at [105, 233] on link "show more" at bounding box center [328, 233] width 458 height 9
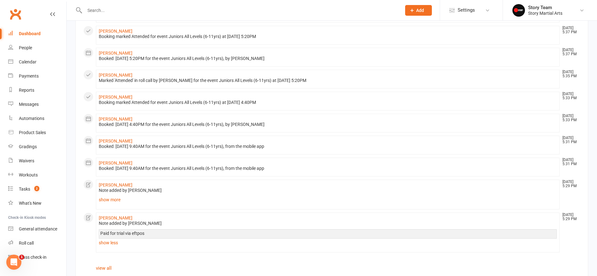
click at [111, 243] on link "show less" at bounding box center [328, 243] width 458 height 9
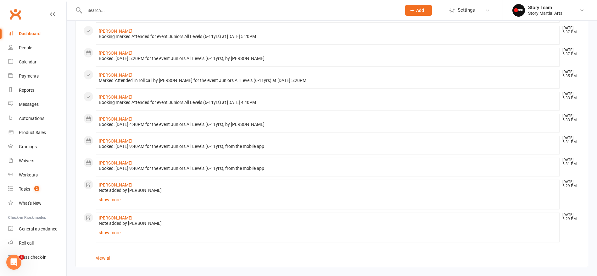
click at [111, 184] on link "Reshan Dissanayake" at bounding box center [116, 185] width 34 height 5
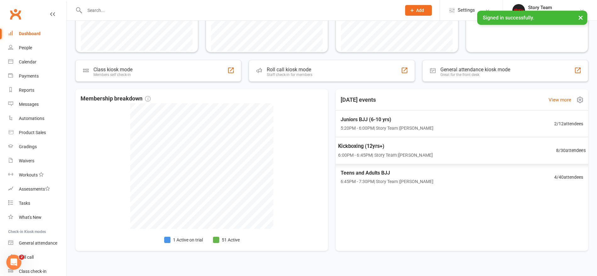
click at [450, 148] on div "Kickboxing (12yrs+) 6:00PM - 6:45PM | Story Team | [PERSON_NAME] 8 / 30 attende…" at bounding box center [462, 150] width 263 height 27
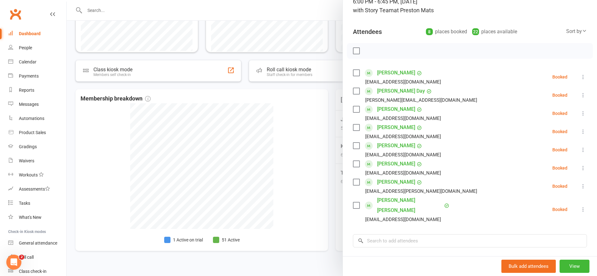
scroll to position [50, 0]
click at [357, 128] on label at bounding box center [356, 127] width 6 height 6
click at [356, 145] on label at bounding box center [356, 145] width 6 height 6
click at [356, 163] on label at bounding box center [356, 163] width 6 height 6
click at [357, 202] on label at bounding box center [356, 205] width 6 height 6
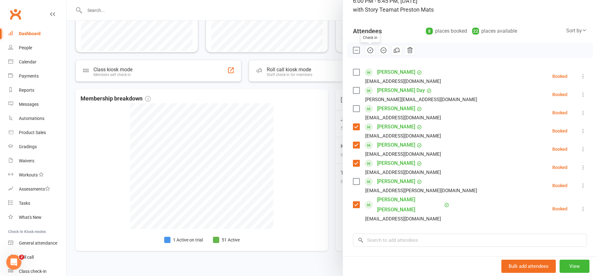
click at [371, 50] on icon "button" at bounding box center [370, 50] width 1 height 1
click at [396, 234] on input "search" at bounding box center [470, 240] width 234 height 13
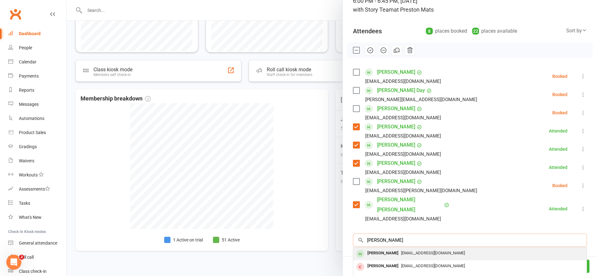
type input "[PERSON_NAME]"
click at [401, 251] on span "[EMAIL_ADDRESS][DOMAIN_NAME]" at bounding box center [433, 253] width 64 height 5
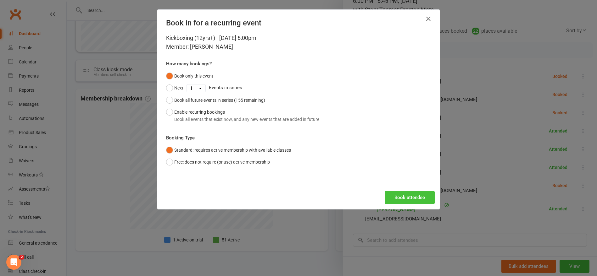
click at [411, 198] on button "Book attendee" at bounding box center [410, 197] width 50 height 13
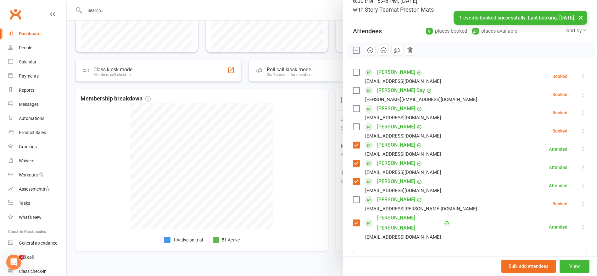
click at [387, 252] on input "search" at bounding box center [470, 258] width 234 height 13
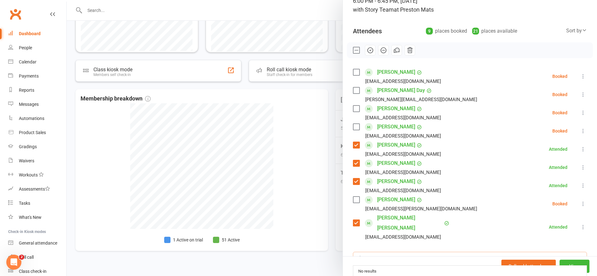
drag, startPoint x: 381, startPoint y: 249, endPoint x: 359, endPoint y: 248, distance: 21.7
click at [359, 252] on div "[PERSON_NAME] × No results" at bounding box center [470, 258] width 234 height 13
type input "[PERSON_NAME]"
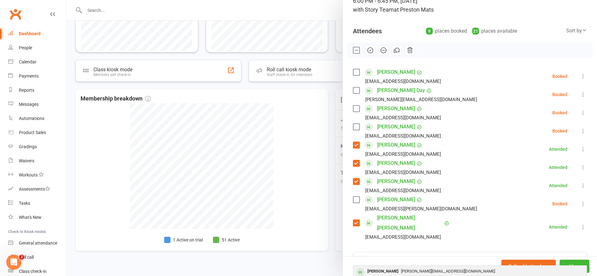
drag, startPoint x: 390, startPoint y: 246, endPoint x: 391, endPoint y: 262, distance: 15.4
click at [391, 267] on div "[PERSON_NAME]" at bounding box center [383, 271] width 36 height 9
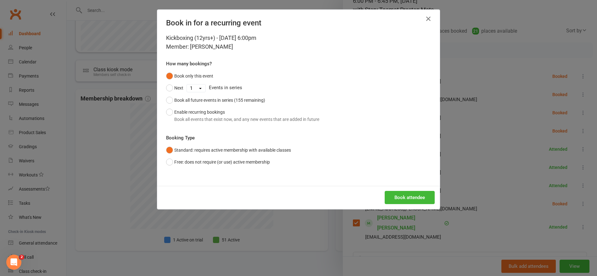
click at [405, 197] on button "Book attendee" at bounding box center [410, 197] width 50 height 13
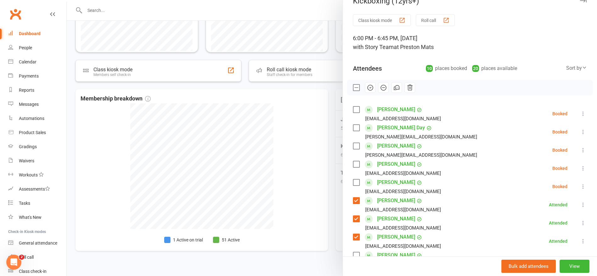
scroll to position [10, 0]
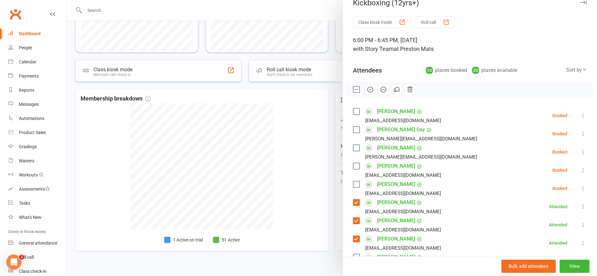
click at [358, 131] on label at bounding box center [356, 130] width 6 height 6
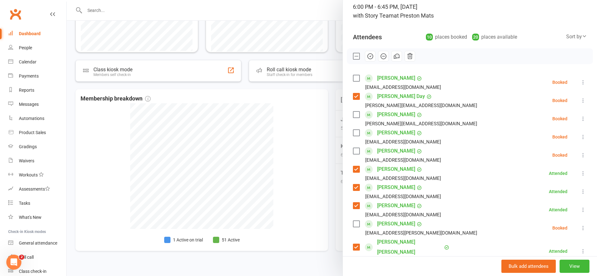
scroll to position [46, 0]
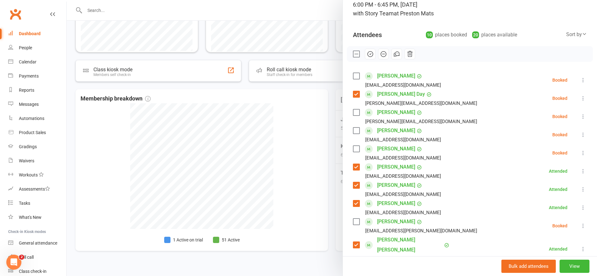
drag, startPoint x: 357, startPoint y: 131, endPoint x: 386, endPoint y: 118, distance: 31.4
click at [357, 131] on label at bounding box center [356, 131] width 6 height 6
click at [373, 54] on icon "button" at bounding box center [369, 54] width 5 height 5
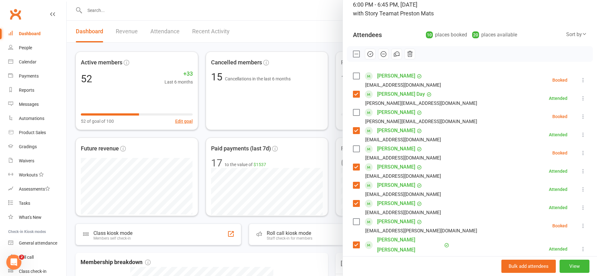
scroll to position [0, 0]
click at [123, 7] on div at bounding box center [332, 138] width 530 height 276
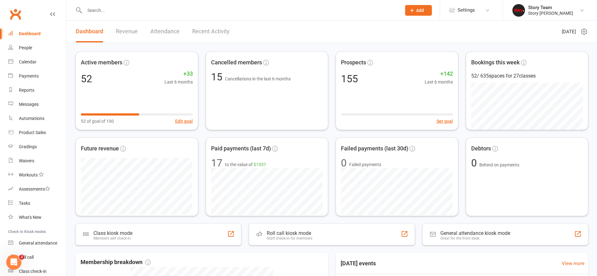
click at [115, 8] on input "text" at bounding box center [240, 10] width 314 height 9
type input "b"
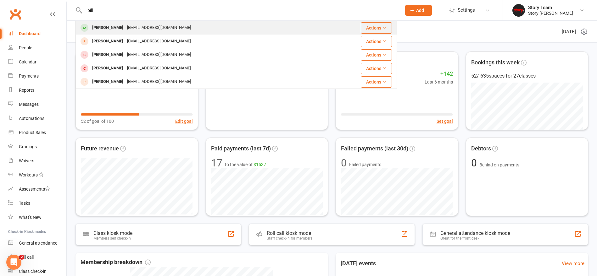
type input "bill"
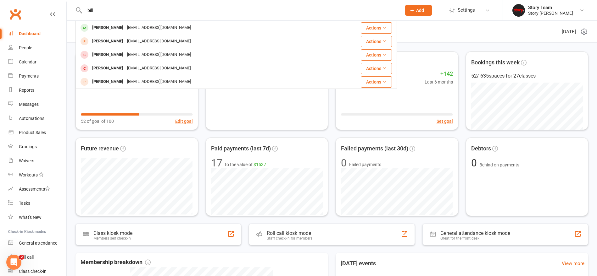
click at [110, 28] on div "[PERSON_NAME]" at bounding box center [107, 27] width 35 height 9
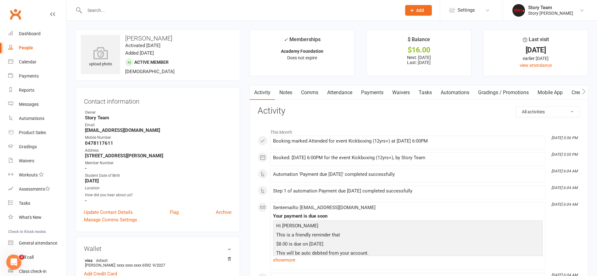
click at [373, 90] on link "Payments" at bounding box center [372, 93] width 31 height 14
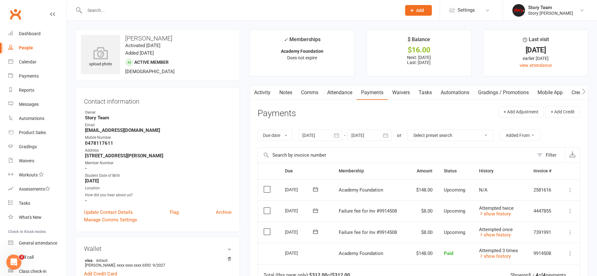
click at [415, 11] on button "Add" at bounding box center [418, 10] width 27 height 11
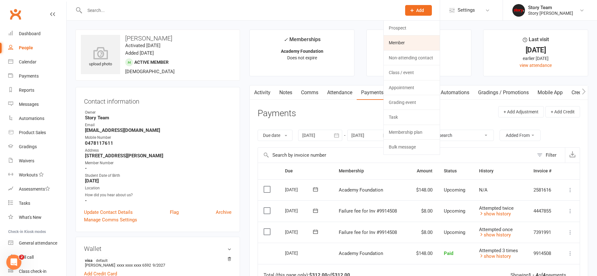
click at [400, 44] on link "Member" at bounding box center [412, 43] width 56 height 14
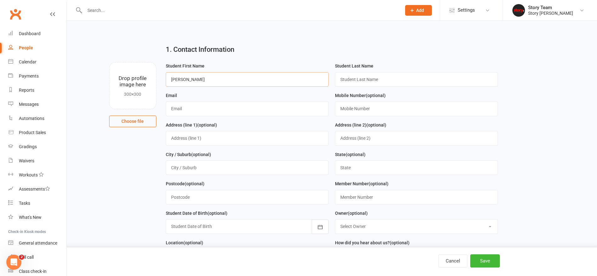
type input "[PERSON_NAME]"
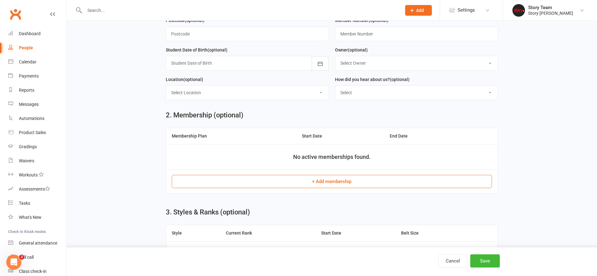
scroll to position [164, 0]
type input "[EMAIL_ADDRESS][DOMAIN_NAME]"
click at [342, 180] on button "+ Add membership" at bounding box center [332, 181] width 320 height 13
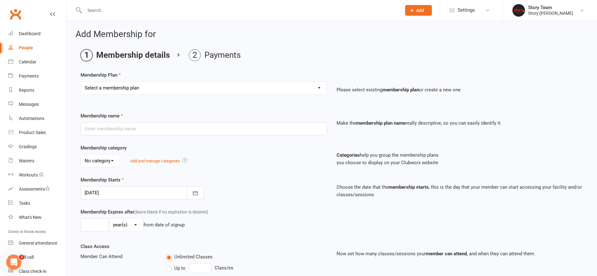
select select "3"
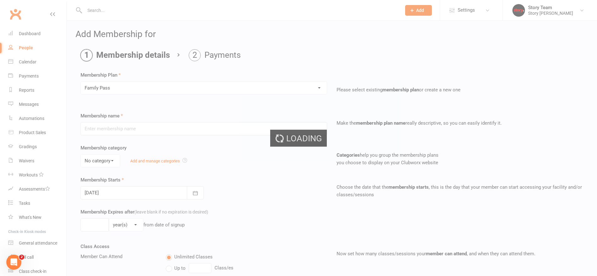
type input "Family Pass"
select select "4"
type input "0"
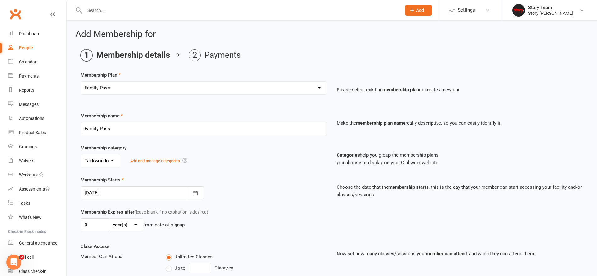
select select "0"
click at [193, 155] on div "No category BJJ Fitness Martial Arts Open Gym Taekwondo Add and manage categori…" at bounding box center [204, 160] width 247 height 13
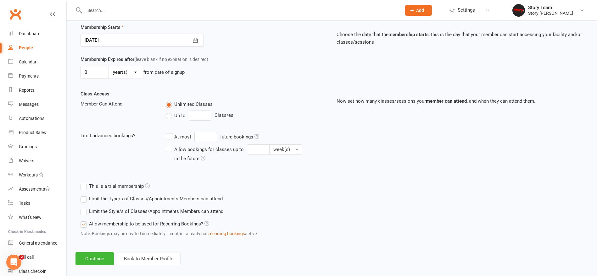
scroll to position [159, 0]
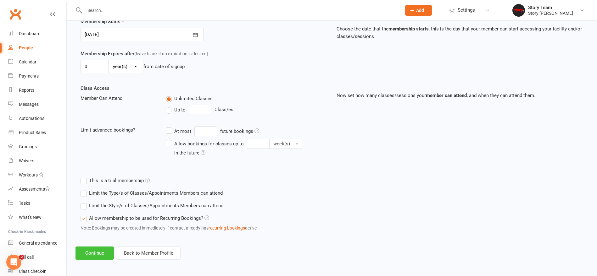
click at [102, 252] on button "Continue" at bounding box center [94, 253] width 38 height 13
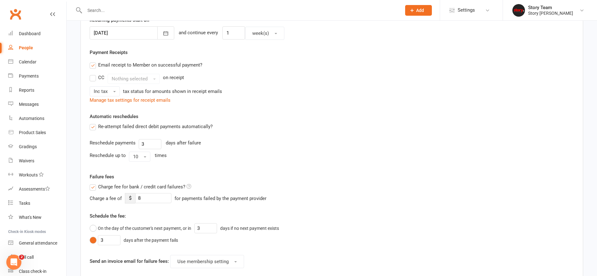
scroll to position [0, 0]
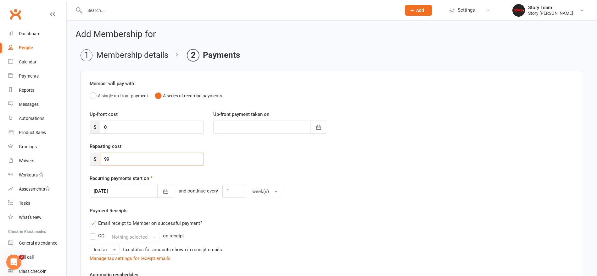
drag, startPoint x: 122, startPoint y: 157, endPoint x: 97, endPoint y: 157, distance: 25.5
click at [97, 157] on div "$ 99" at bounding box center [147, 159] width 114 height 13
type input "0"
click at [330, 168] on div "Repeating cost $ 0" at bounding box center [332, 159] width 494 height 32
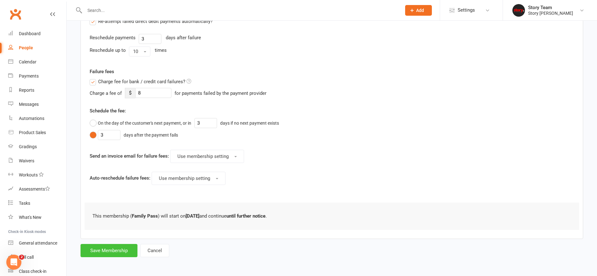
click at [100, 250] on button "Save Membership" at bounding box center [109, 250] width 57 height 13
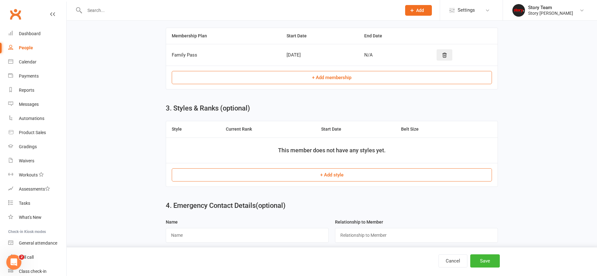
scroll to position [267, 0]
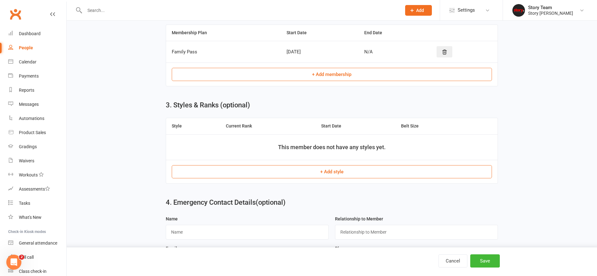
click at [340, 166] on button "+ Add style" at bounding box center [332, 171] width 320 height 13
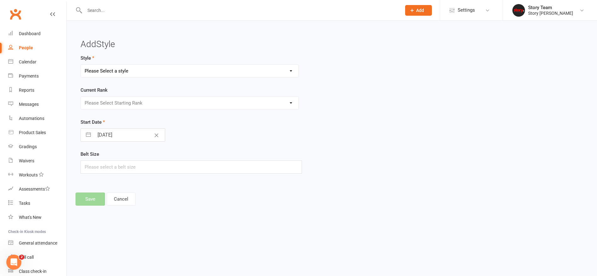
select select "2964"
select select "32530"
click at [92, 197] on button "Save" at bounding box center [90, 199] width 30 height 13
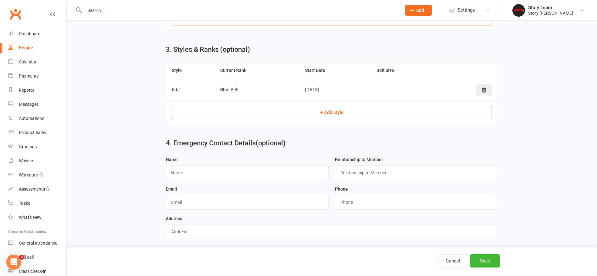
drag, startPoint x: 483, startPoint y: 259, endPoint x: 483, endPoint y: 253, distance: 6.0
click at [483, 259] on button "Save" at bounding box center [485, 261] width 30 height 13
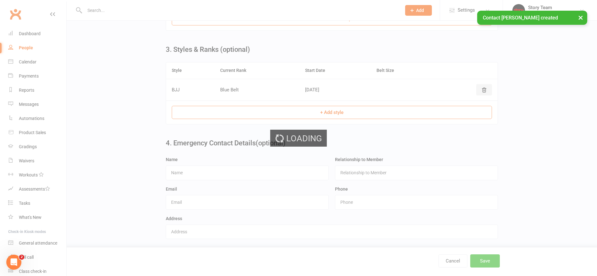
scroll to position [0, 0]
